Goal: Find specific page/section: Find specific page/section

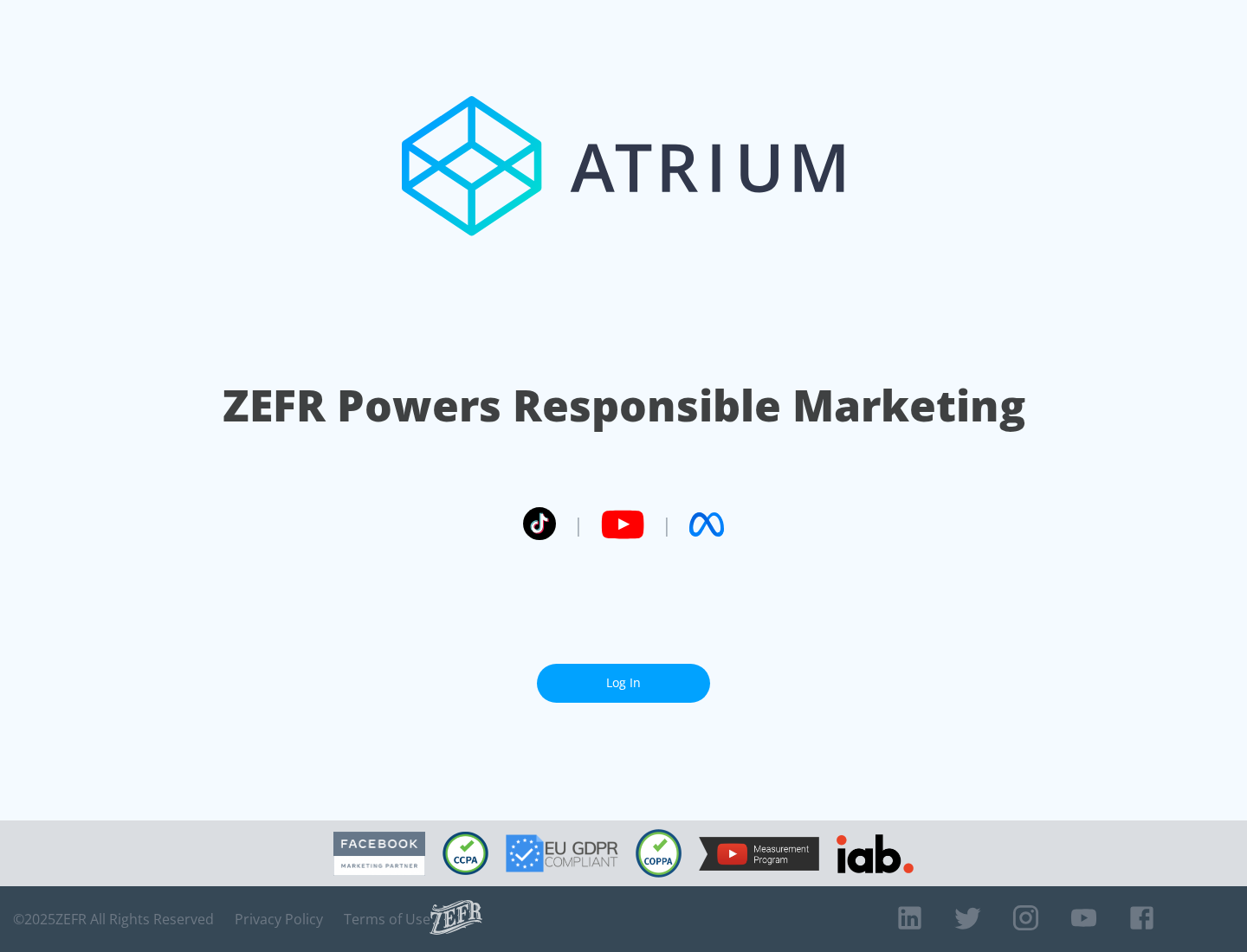
click at [623, 683] on link "Log In" at bounding box center [624, 683] width 173 height 39
